Goal: Task Accomplishment & Management: Complete application form

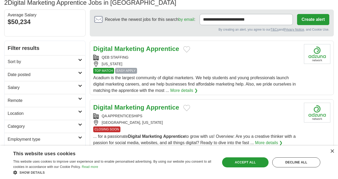
click at [123, 72] on span "EASY APPLY" at bounding box center [126, 71] width 22 height 6
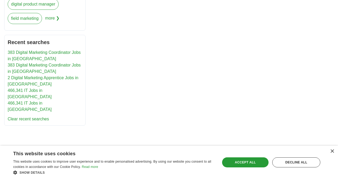
scroll to position [251, 0]
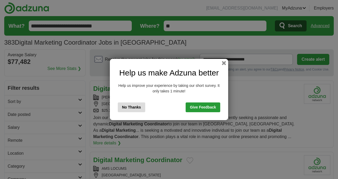
click at [223, 67] on div "Help us make Adzuna better Help us improve your experience by taking our short …" at bounding box center [169, 89] width 118 height 61
click at [222, 63] on button "button" at bounding box center [224, 63] width 6 height 6
